Goal: Information Seeking & Learning: Learn about a topic

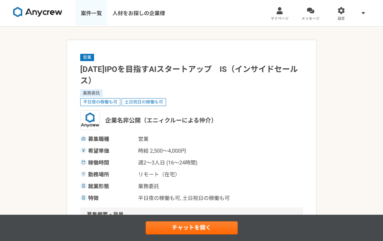
click at [95, 12] on link "案件一覧" at bounding box center [92, 13] width 32 height 26
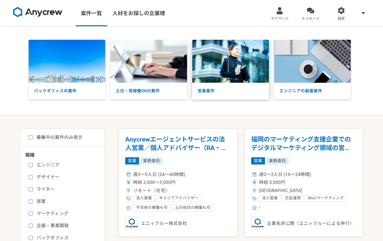
click at [242, 81] on img at bounding box center [230, 61] width 77 height 43
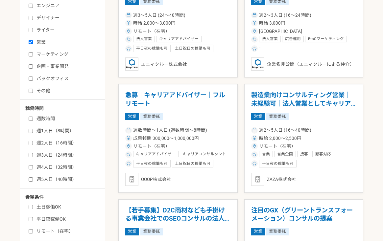
scroll to position [217, 0]
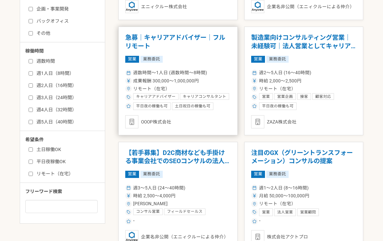
click at [191, 39] on h1 "急募｜キャリアアドバイザー｜フルリモート" at bounding box center [177, 42] width 105 height 17
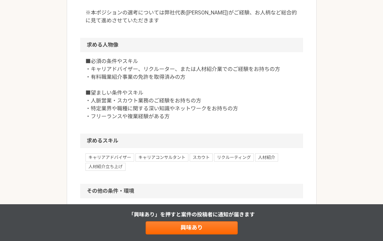
scroll to position [357, 0]
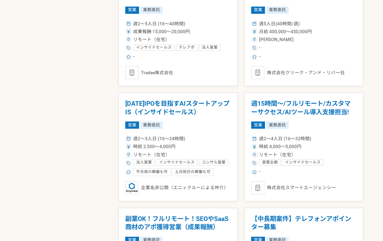
scroll to position [619, 0]
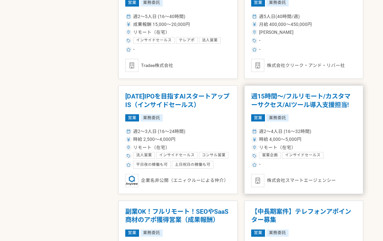
click at [318, 104] on h1 "週15時間〜/フルリモート/カスタマーサクセス/AIツール導入支援担当!" at bounding box center [303, 100] width 105 height 17
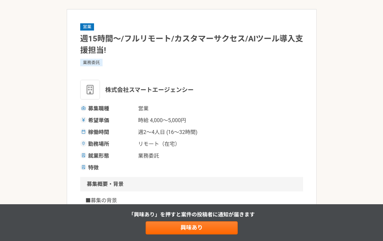
scroll to position [32, 0]
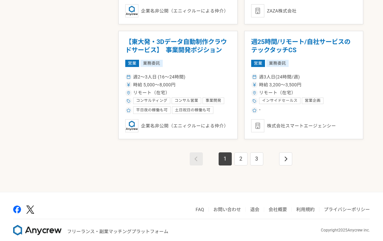
scroll to position [1142, 0]
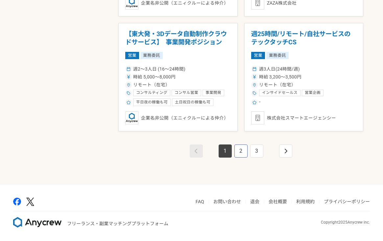
click at [242, 155] on link "2" at bounding box center [240, 151] width 13 height 13
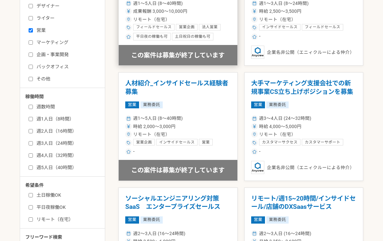
scroll to position [179, 0]
